Goal: Information Seeking & Learning: Learn about a topic

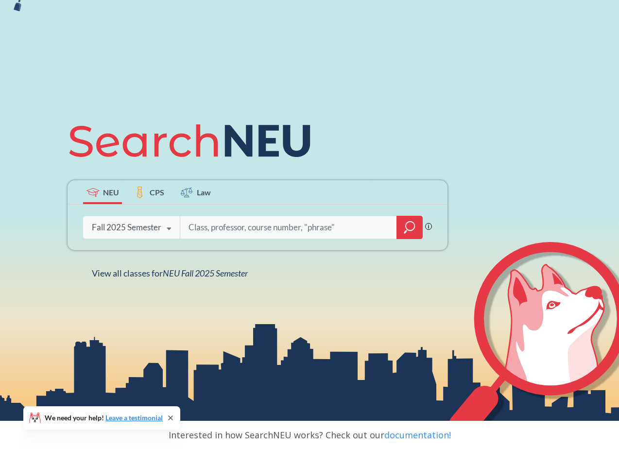
scroll to position [61, 0]
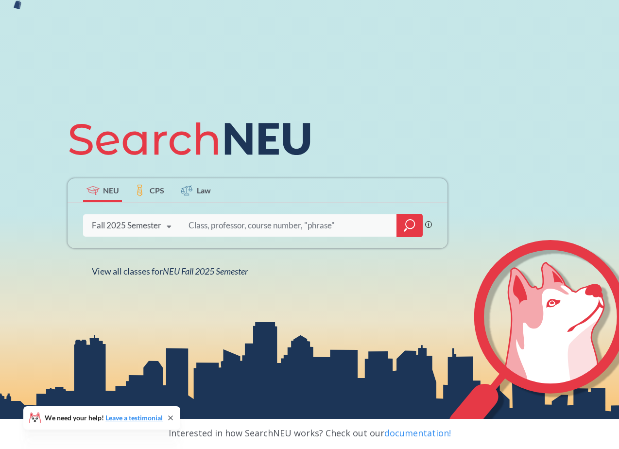
click at [413, 232] on icon "magnifying glass" at bounding box center [410, 226] width 12 height 14
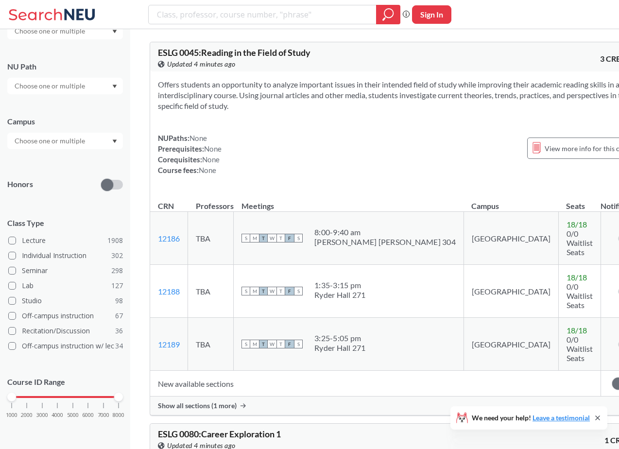
scroll to position [119, 0]
click at [70, 395] on div "1000 2000 3000 4000 5000 6000 7000 8000" at bounding box center [65, 397] width 107 height 7
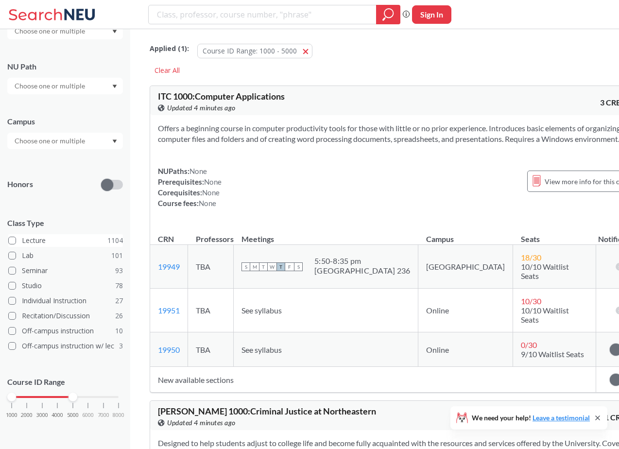
scroll to position [29, 0]
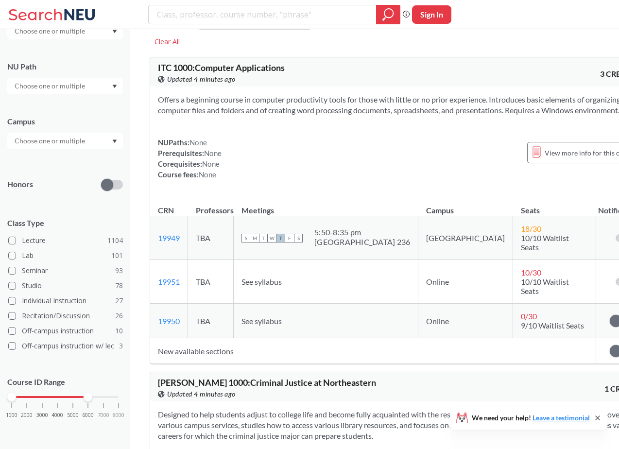
drag, startPoint x: 72, startPoint y: 395, endPoint x: 138, endPoint y: 395, distance: 65.6
drag, startPoint x: 12, startPoint y: 396, endPoint x: 70, endPoint y: 397, distance: 58.8
click at [70, 397] on div at bounding box center [73, 397] width 9 height 9
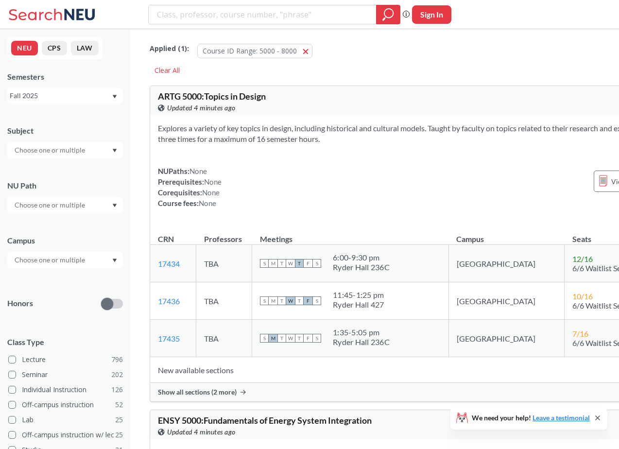
click at [60, 262] on input "text" at bounding box center [51, 260] width 82 height 12
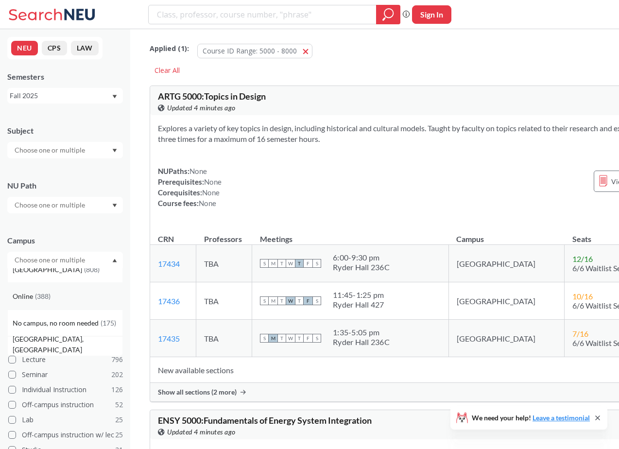
click at [58, 300] on div "Online ( 388 )" at bounding box center [68, 296] width 110 height 11
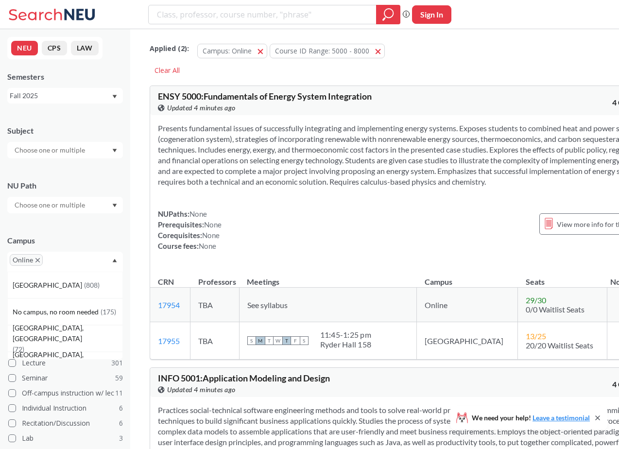
click at [86, 259] on div "Online" at bounding box center [65, 262] width 116 height 20
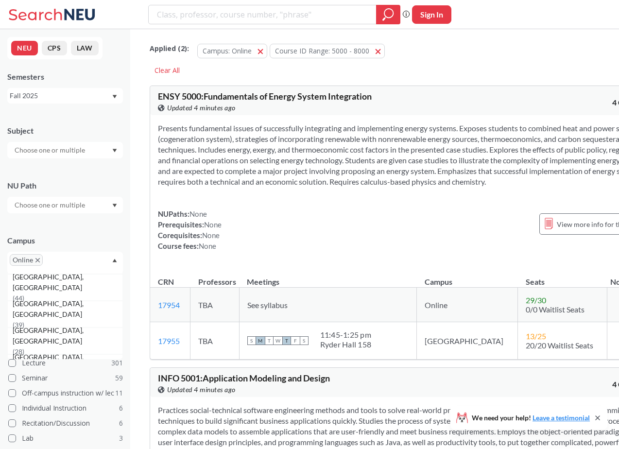
scroll to position [138, 0]
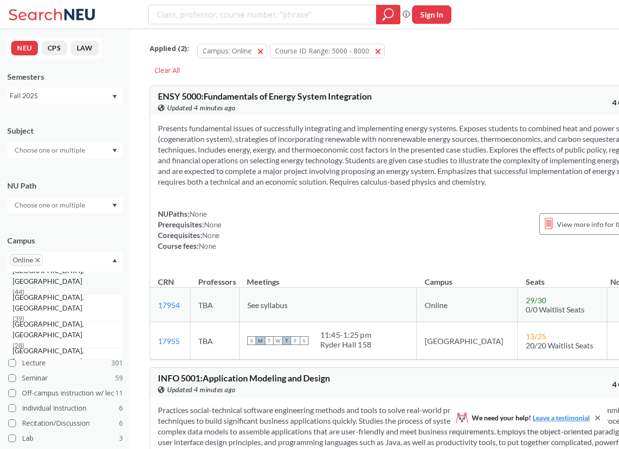
click at [24, 288] on span "( 44 )" at bounding box center [19, 292] width 12 height 8
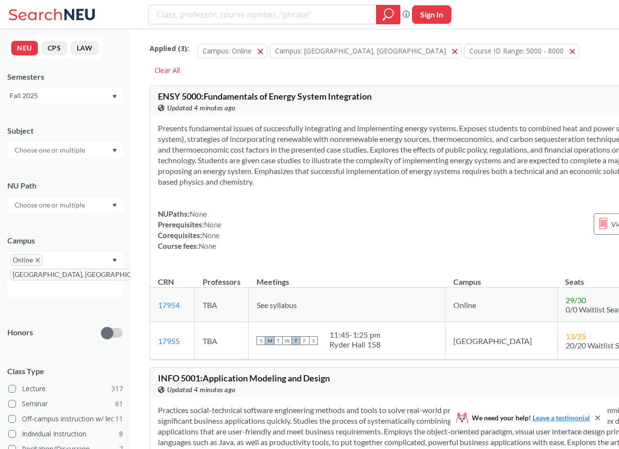
click at [91, 137] on div "Subject" at bounding box center [65, 137] width 116 height 43
click at [91, 148] on div at bounding box center [65, 150] width 116 height 17
click at [70, 199] on p "Computer Science" at bounding box center [68, 204] width 110 height 10
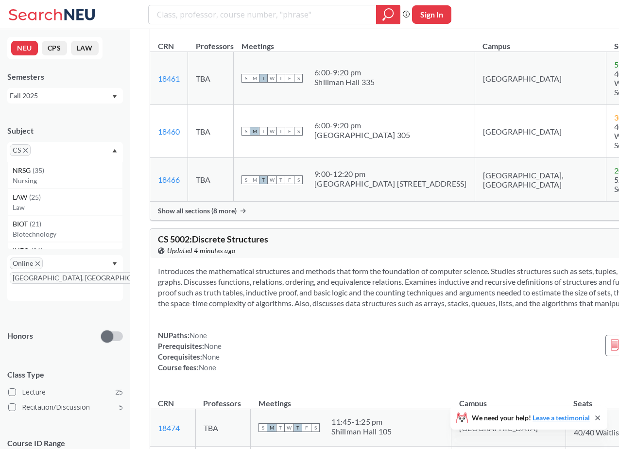
scroll to position [230, 0]
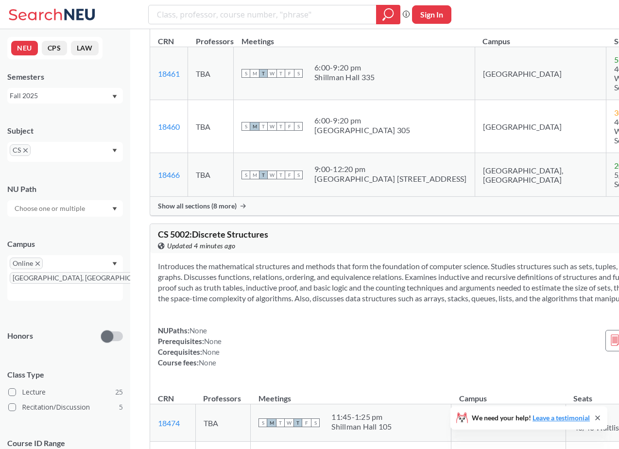
click at [229, 210] on span "Show all sections (8 more)" at bounding box center [197, 206] width 79 height 9
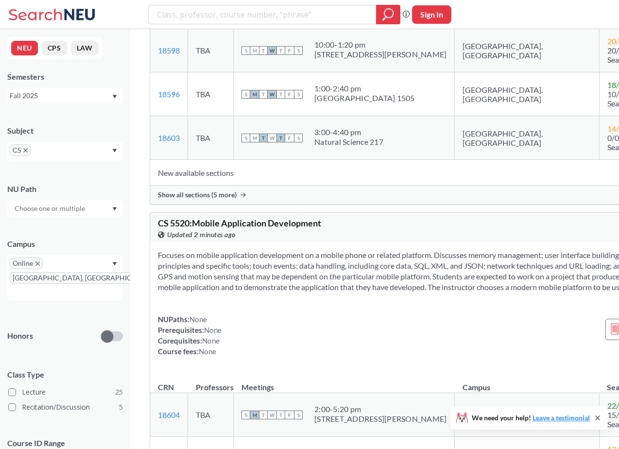
scroll to position [6244, 0]
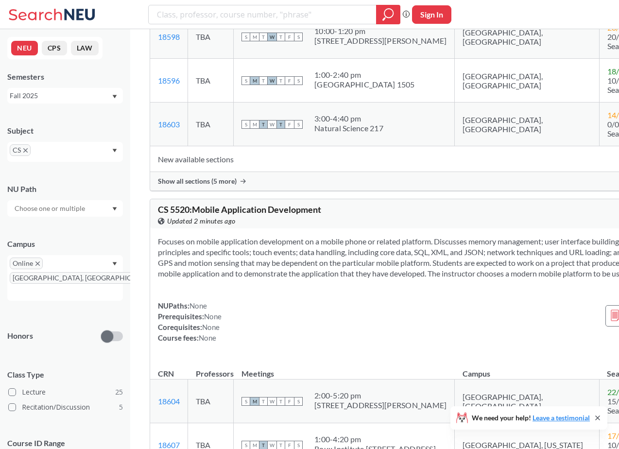
click at [226, 186] on span "Show all sections (5 more)" at bounding box center [197, 181] width 79 height 9
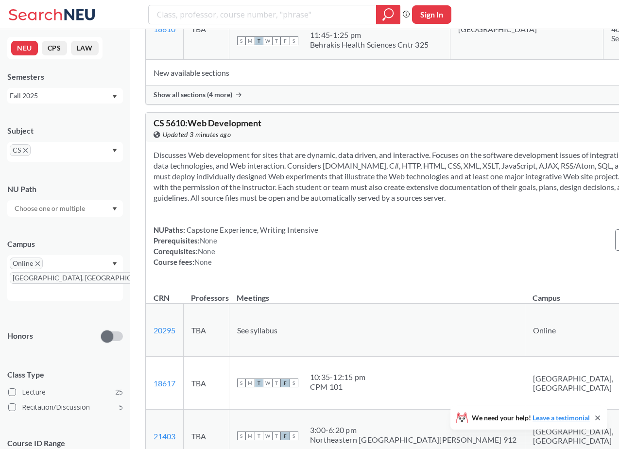
scroll to position [7392, 0]
click at [231, 98] on span "Show all sections (4 more)" at bounding box center [193, 93] width 79 height 9
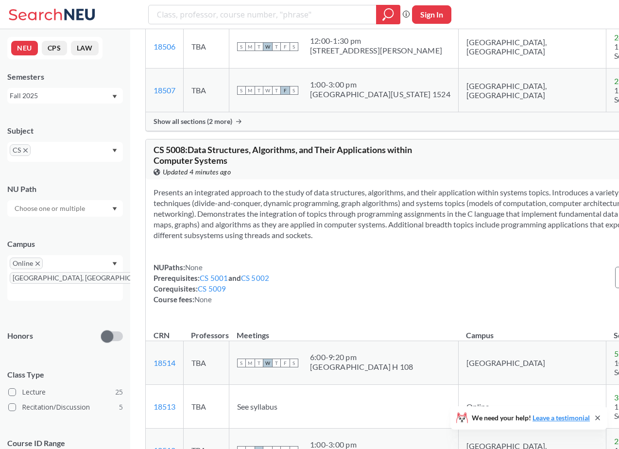
scroll to position [7114, 0]
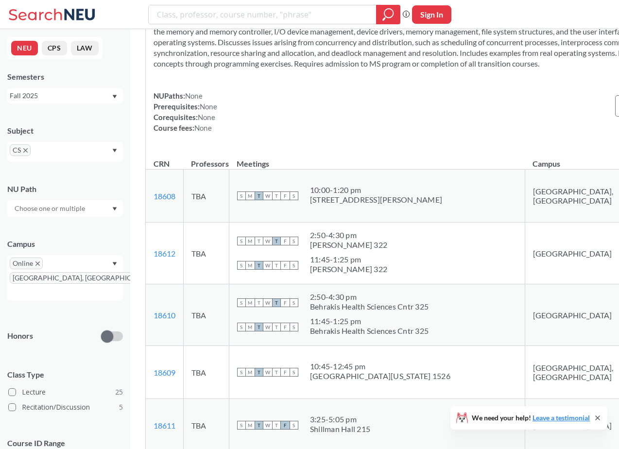
click at [342, 69] on section "Studies the structure, components, design, implementation, and internal operati…" at bounding box center [440, 37] width 573 height 64
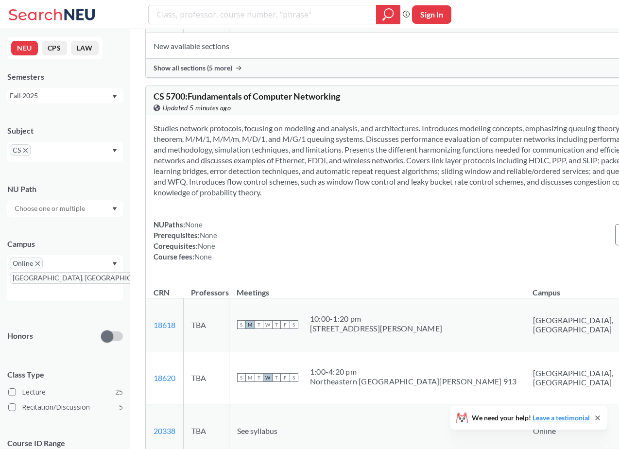
scroll to position [8039, 0]
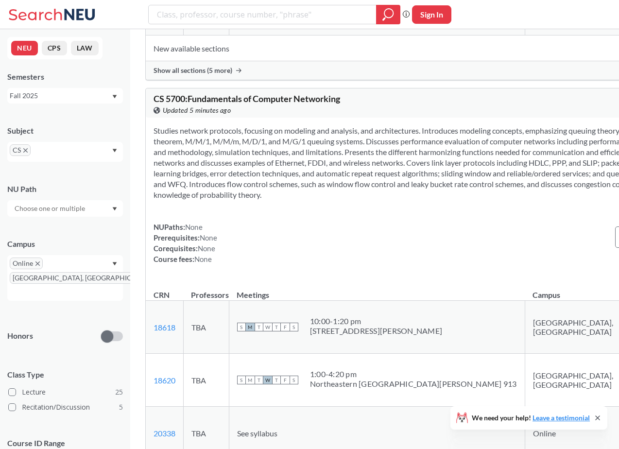
click at [221, 75] on span "Show all sections (5 more)" at bounding box center [193, 70] width 79 height 9
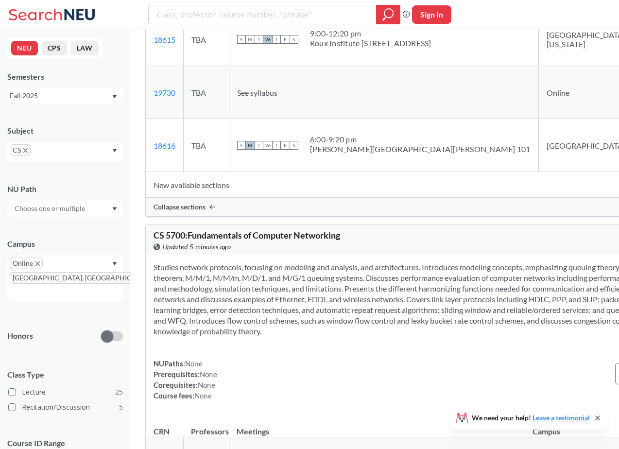
scroll to position [8172, 0]
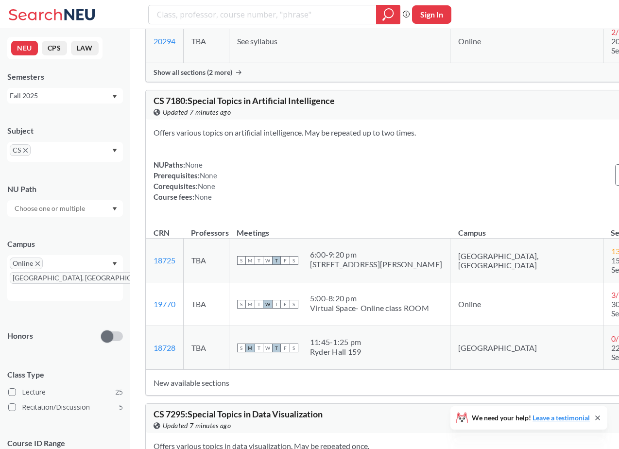
scroll to position [10512, 0]
click at [212, 76] on span "Show all sections (2 more)" at bounding box center [193, 71] width 79 height 9
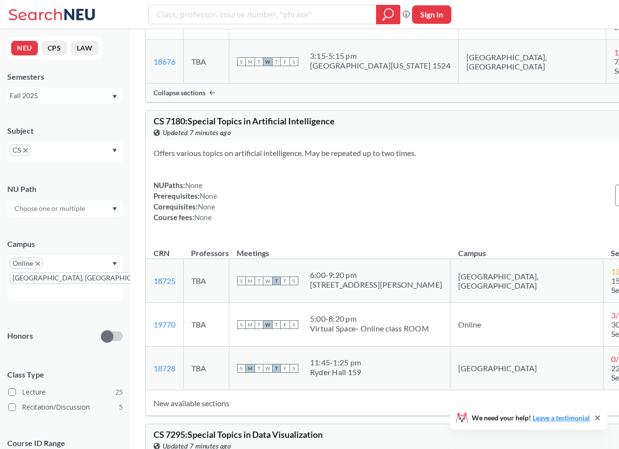
scroll to position [10562, 0]
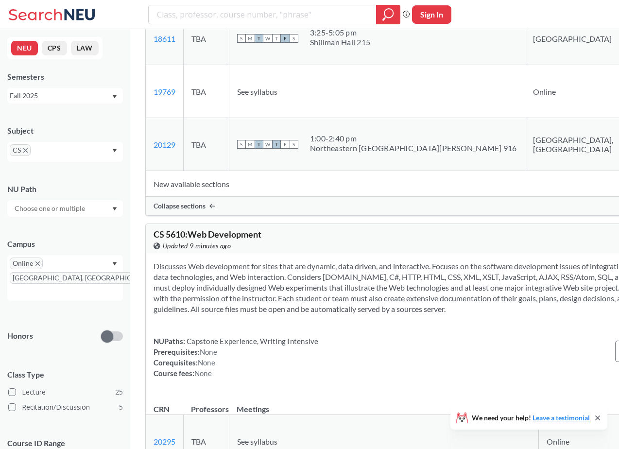
scroll to position [7497, 0]
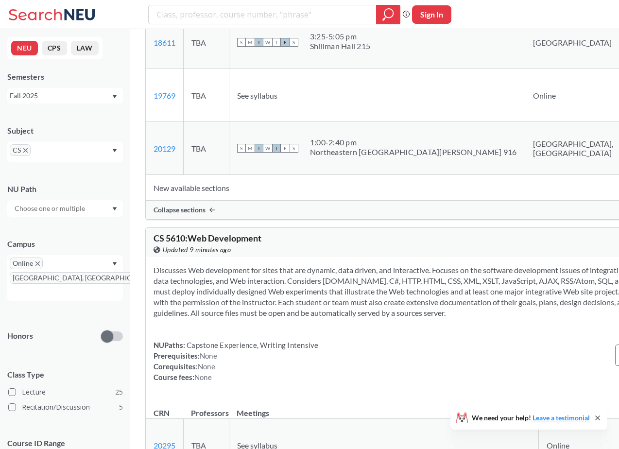
click at [394, 53] on div "S M T W T F S 3:25 - 5:05 pm [GEOGRAPHIC_DATA] 215" at bounding box center [377, 42] width 280 height 21
